Goal: Use online tool/utility: Utilize a website feature to perform a specific function

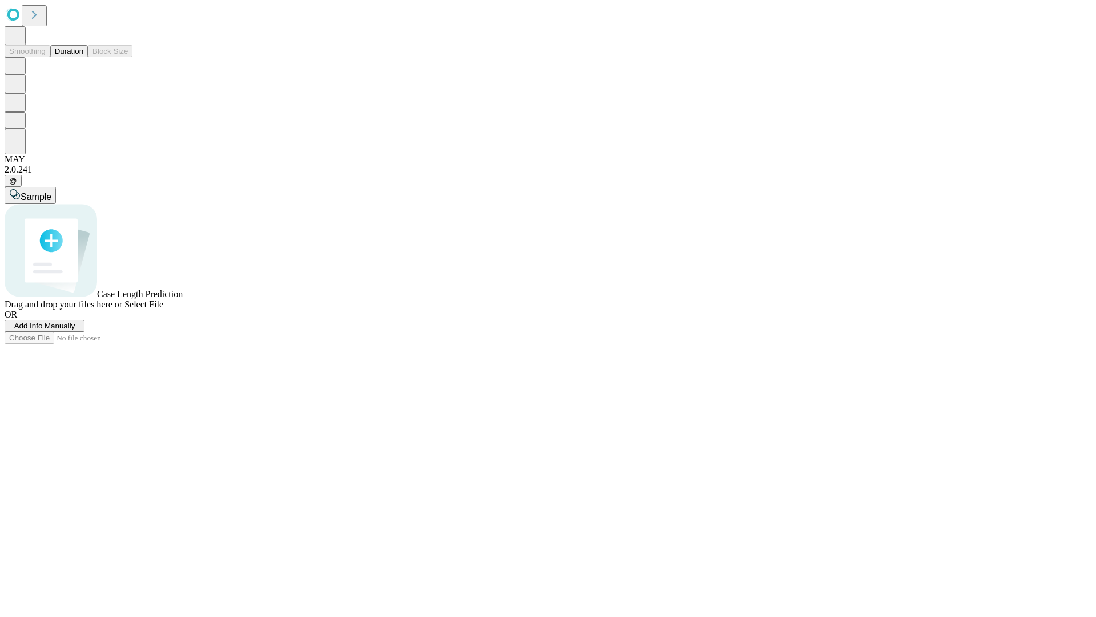
click at [163, 309] on span "Select File" at bounding box center [143, 304] width 39 height 10
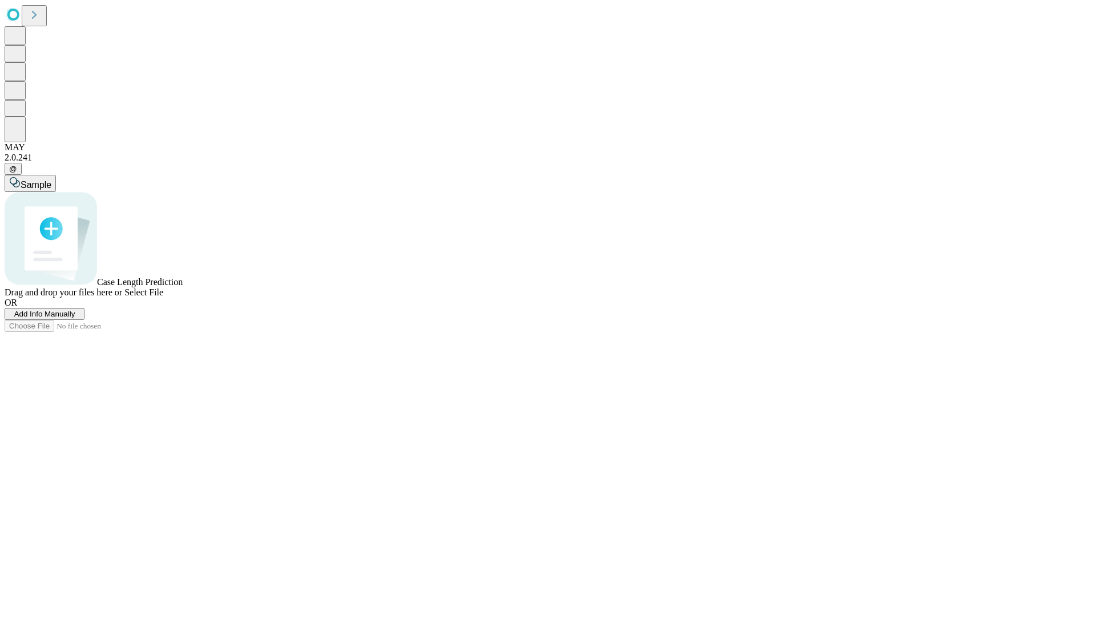
click at [163, 297] on span "Select File" at bounding box center [143, 292] width 39 height 10
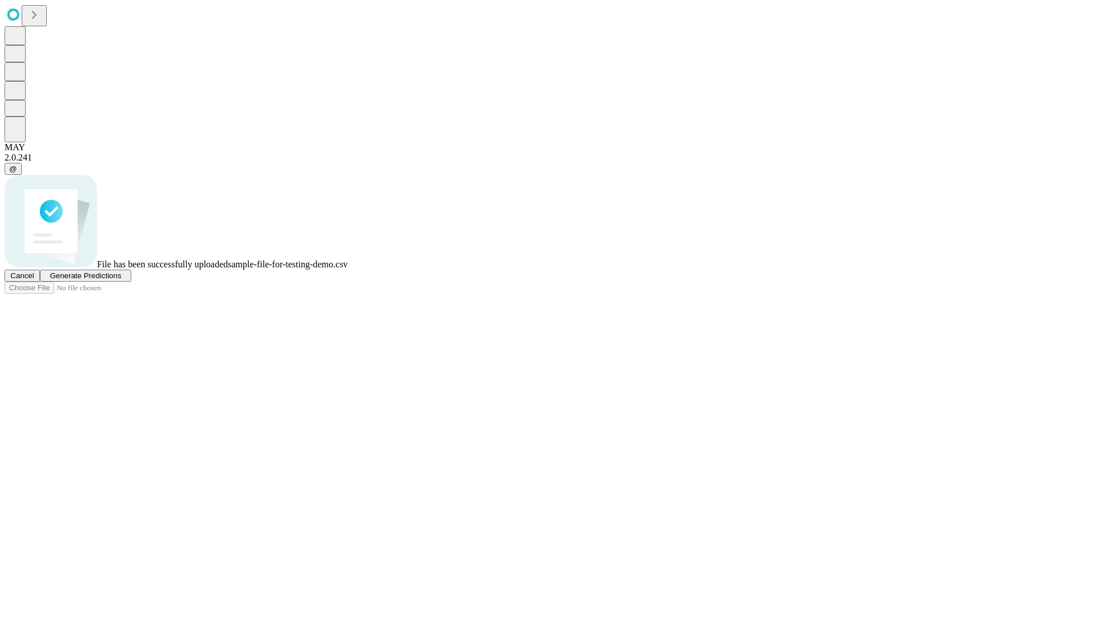
click at [121, 280] on span "Generate Predictions" at bounding box center [85, 275] width 71 height 9
